Goal: Task Accomplishment & Management: Manage account settings

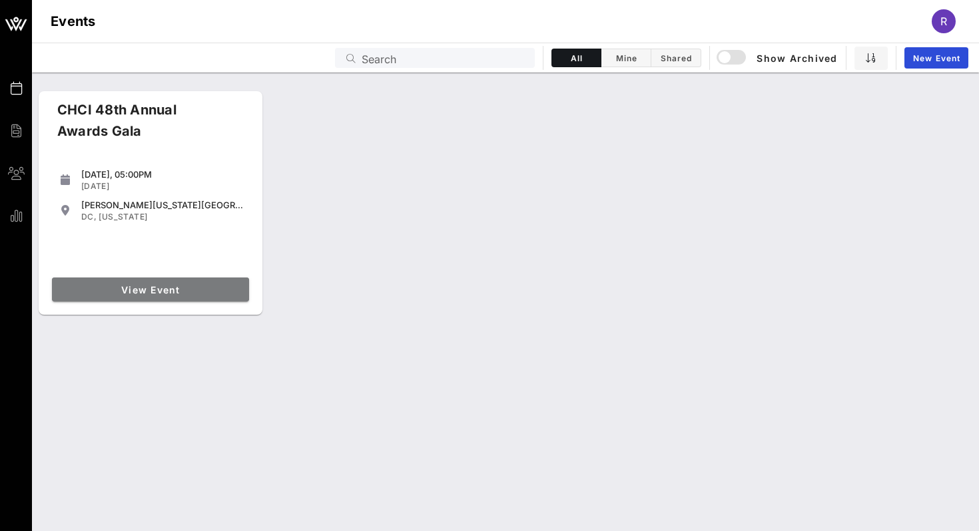
click at [168, 282] on link "View Event" at bounding box center [150, 290] width 197 height 24
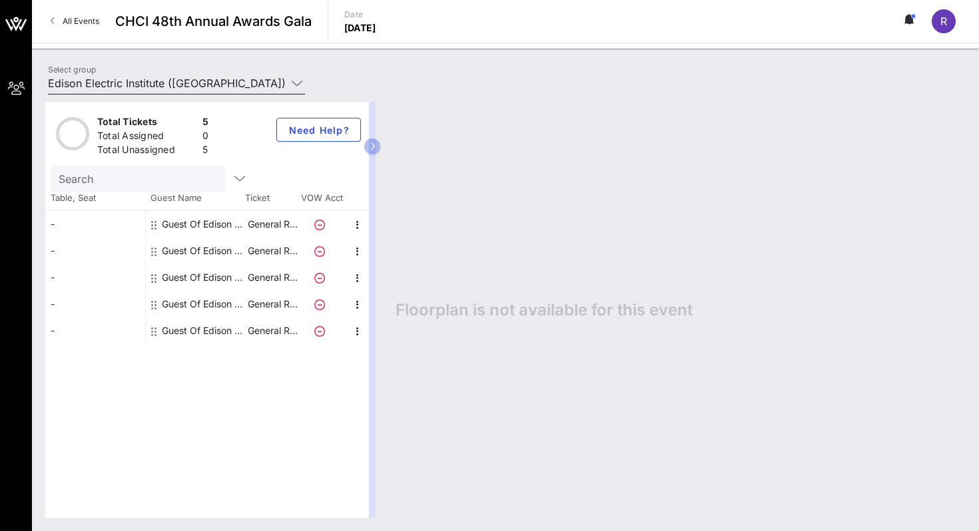
click at [251, 89] on div "Total Tickets 5 Total Assigned 0 Total Unassigned 5 Need Help? Search Table, Se…" at bounding box center [505, 310] width 947 height 443
click at [248, 84] on input "Edison Electric Institute ([GEOGRAPHIC_DATA]) [[PERSON_NAME], [EMAIL_ADDRESS][D…" at bounding box center [167, 83] width 238 height 21
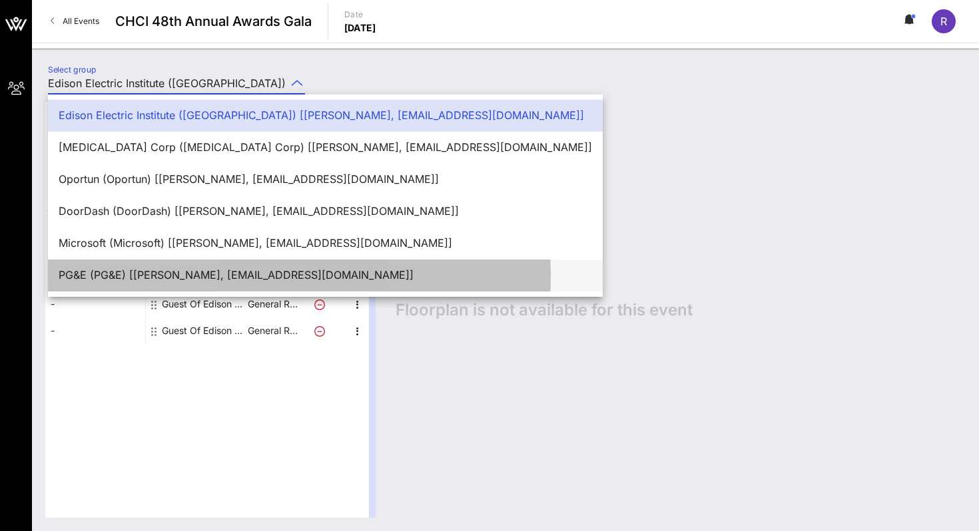
click at [191, 282] on div "PG&E (PG&E) [[PERSON_NAME], [EMAIL_ADDRESS][DOMAIN_NAME]]" at bounding box center [325, 275] width 533 height 13
type input "PG&E (PG&E) [[PERSON_NAME], [EMAIL_ADDRESS][DOMAIN_NAME]]"
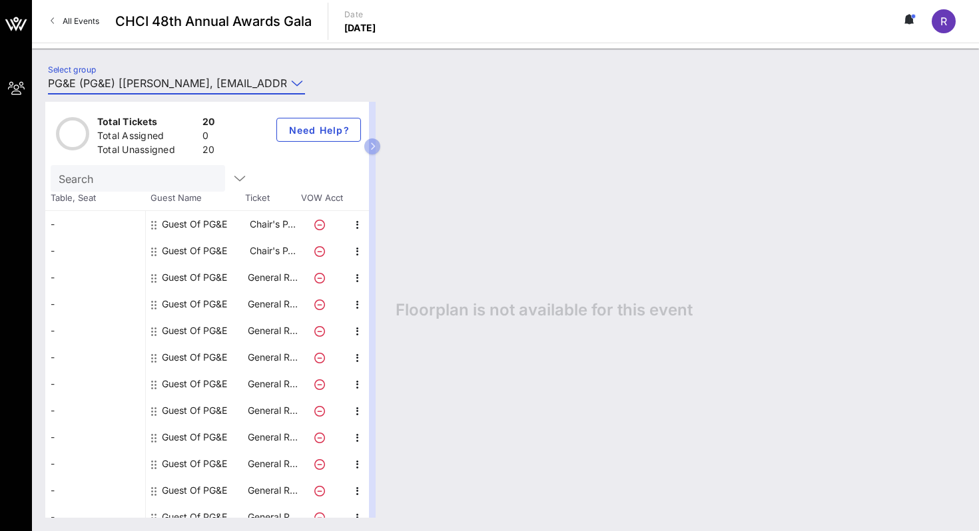
click at [57, 24] on link "All Events" at bounding box center [75, 21] width 65 height 21
